Goal: Task Accomplishment & Management: Manage account settings

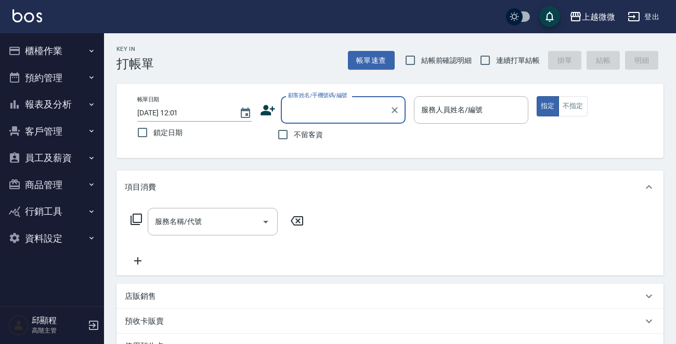
click at [57, 127] on button "客戶管理" at bounding box center [52, 131] width 96 height 27
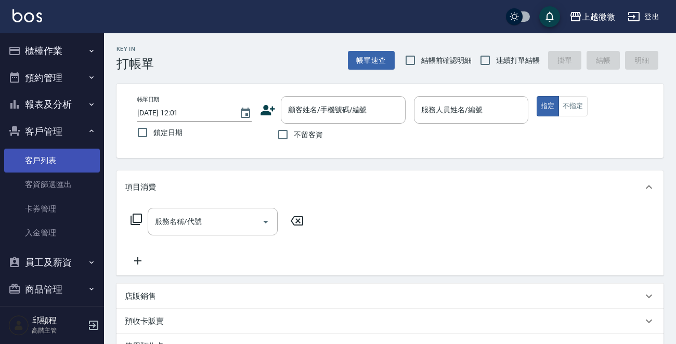
click at [41, 155] on link "客戶列表" at bounding box center [52, 161] width 96 height 24
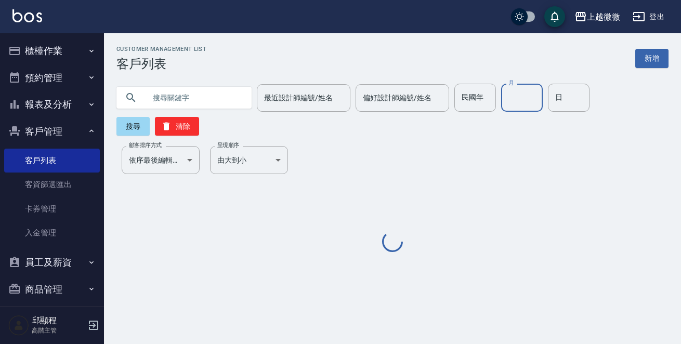
drag, startPoint x: 521, startPoint y: 95, endPoint x: 530, endPoint y: 101, distance: 10.8
click at [521, 95] on input "月" at bounding box center [522, 98] width 42 height 28
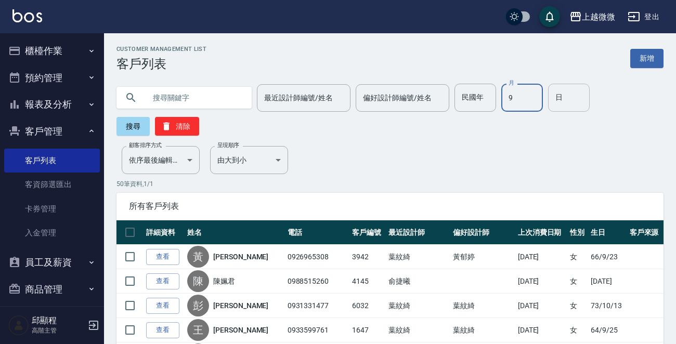
type input "9"
click at [557, 96] on input "日" at bounding box center [569, 98] width 42 height 28
type input "26"
click at [131, 130] on button "搜尋" at bounding box center [133, 126] width 33 height 19
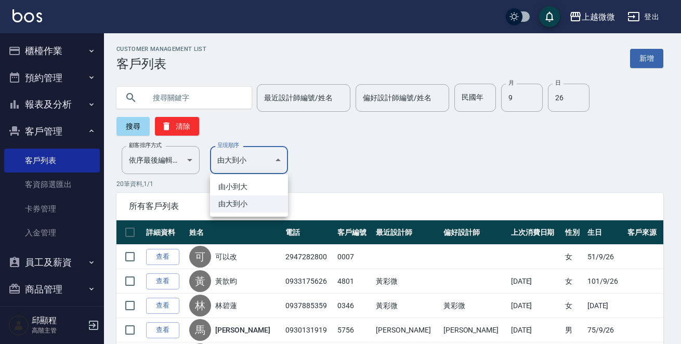
click at [228, 186] on li "由小到大" at bounding box center [249, 186] width 78 height 17
type input "ASC"
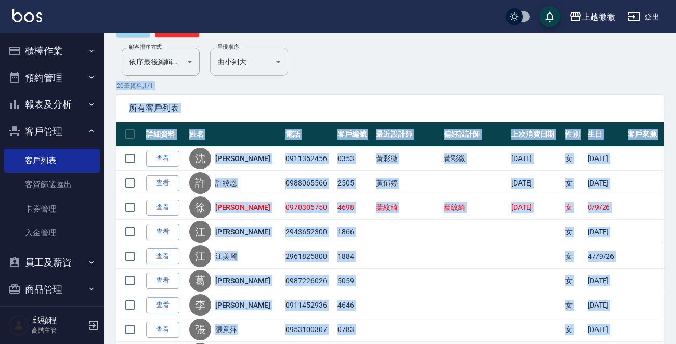
scroll to position [21, 0]
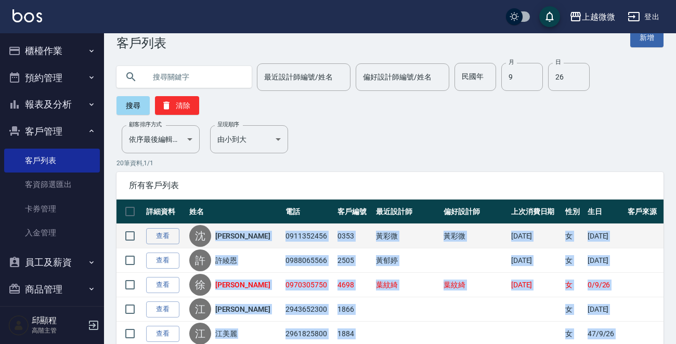
drag, startPoint x: 311, startPoint y: 259, endPoint x: 225, endPoint y: 238, distance: 87.8
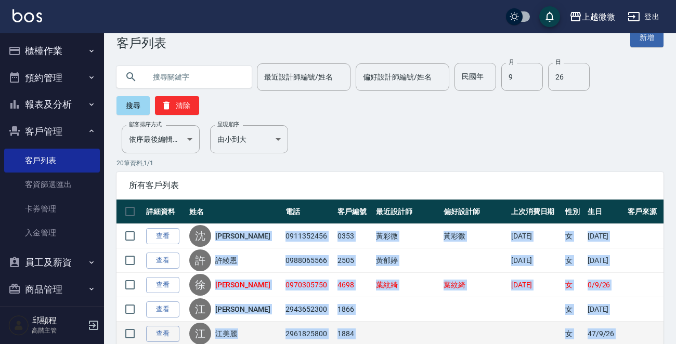
copy tbody "lor 3310353959 3626 ips dol 7265/70/05 s 07/3/31 am c adi 9362814373 3399 eli 2…"
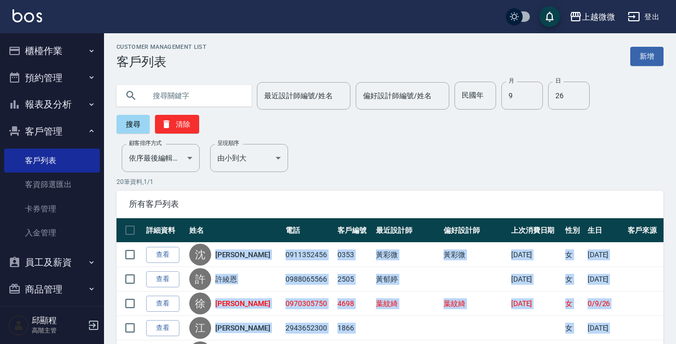
scroll to position [0, 0]
